Goal: Task Accomplishment & Management: Complete application form

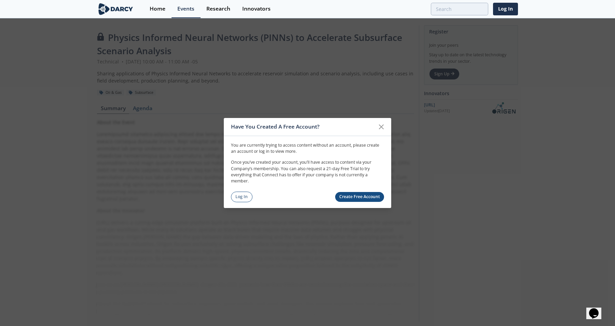
click at [360, 195] on link "Create Free Account" at bounding box center [359, 197] width 49 height 10
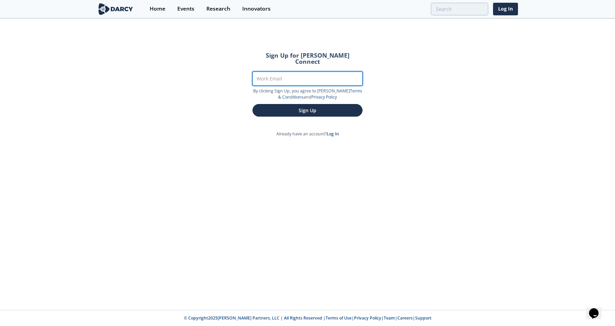
click at [280, 72] on input "Work Email" at bounding box center [307, 79] width 110 height 14
type input "[PERSON_NAME][EMAIL_ADDRESS][PERSON_NAME][DOMAIN_NAME]"
click at [368, 81] on form "Sign Up for [PERSON_NAME] Connect Work Email [PERSON_NAME][EMAIL_ADDRESS][PERSO…" at bounding box center [307, 84] width 129 height 83
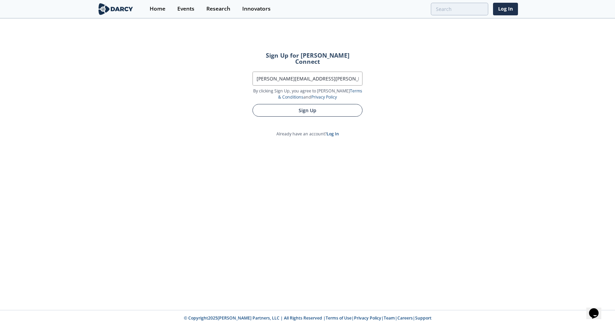
click at [319, 106] on button "Sign Up" at bounding box center [307, 110] width 110 height 13
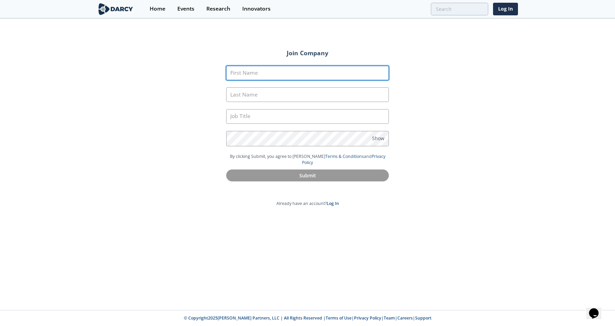
click at [267, 70] on input "First Name" at bounding box center [307, 73] width 163 height 15
type input "[PERSON_NAME]"
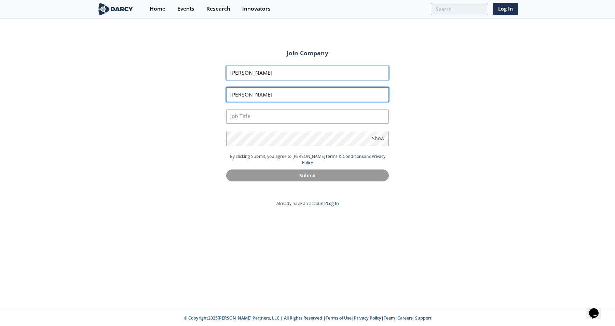
type input "[PERSON_NAME]"
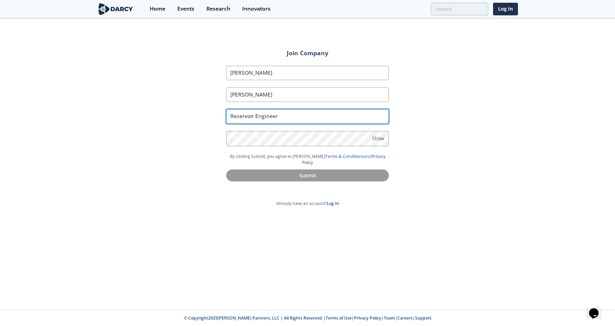
type input "Reservoir Engineer"
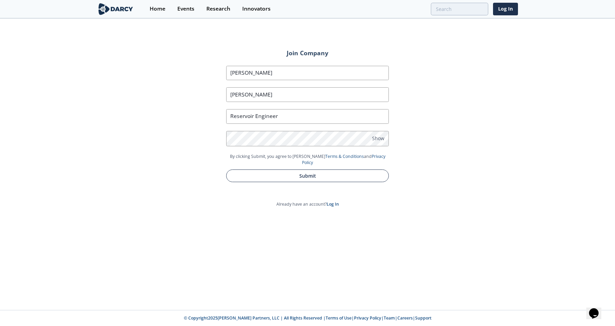
click at [274, 170] on button "Submit" at bounding box center [307, 176] width 163 height 13
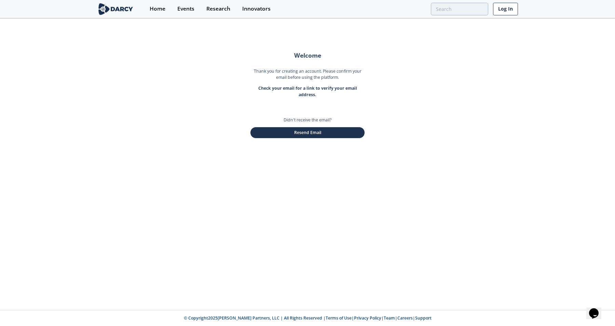
click at [507, 10] on link "Log In" at bounding box center [505, 9] width 25 height 13
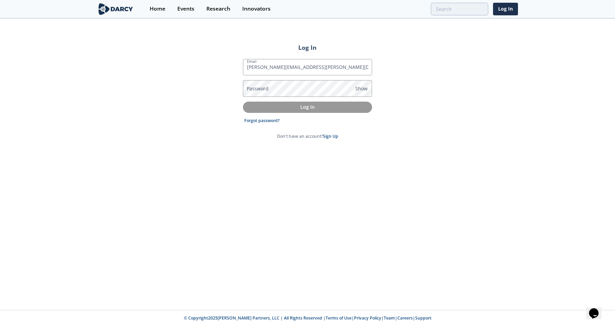
type input "[PERSON_NAME][EMAIL_ADDRESS][PERSON_NAME][DOMAIN_NAME]"
click at [286, 108] on p "Log In" at bounding box center [307, 106] width 119 height 7
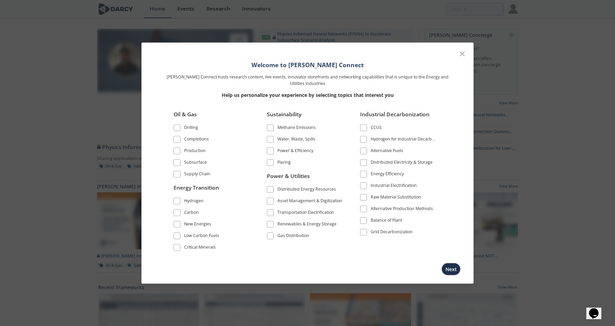
click at [176, 160] on span at bounding box center [176, 162] width 5 height 5
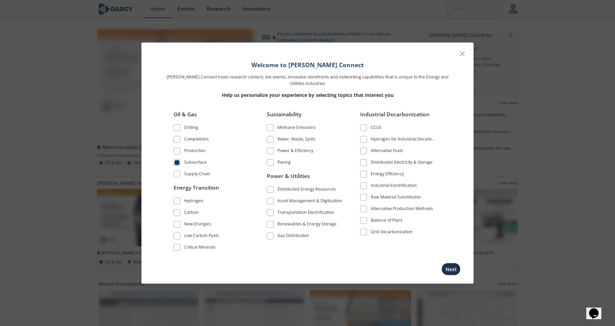
click at [391, 174] on div "Energy Efficiency" at bounding box center [386, 175] width 33 height 8
click at [378, 127] on div "CCUS" at bounding box center [375, 129] width 11 height 8
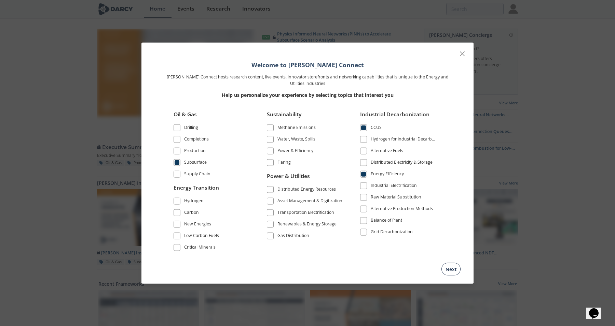
click at [450, 265] on button "Next" at bounding box center [450, 269] width 19 height 13
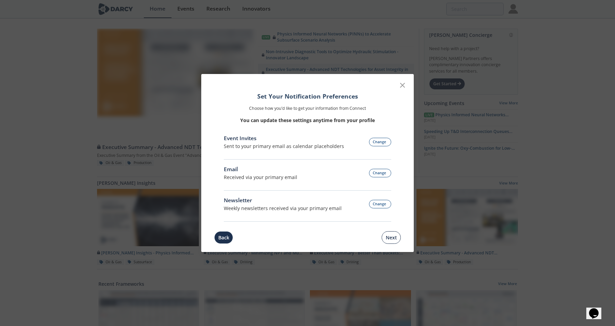
click at [393, 234] on button "Next" at bounding box center [390, 237] width 19 height 13
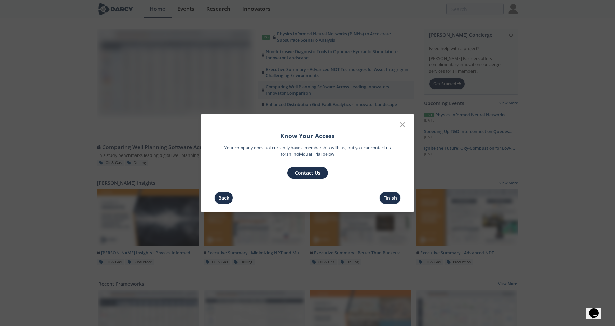
click at [306, 173] on button "Contact Us" at bounding box center [307, 173] width 41 height 12
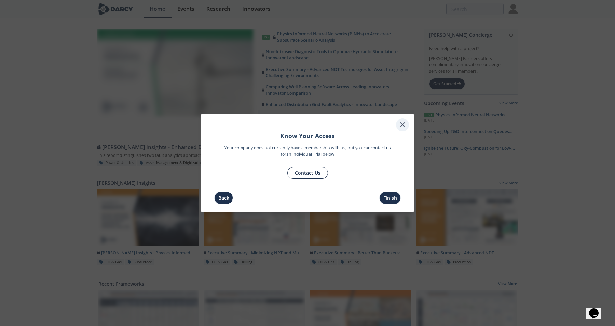
click at [399, 126] on icon at bounding box center [402, 125] width 8 height 8
